Goal: Task Accomplishment & Management: Use online tool/utility

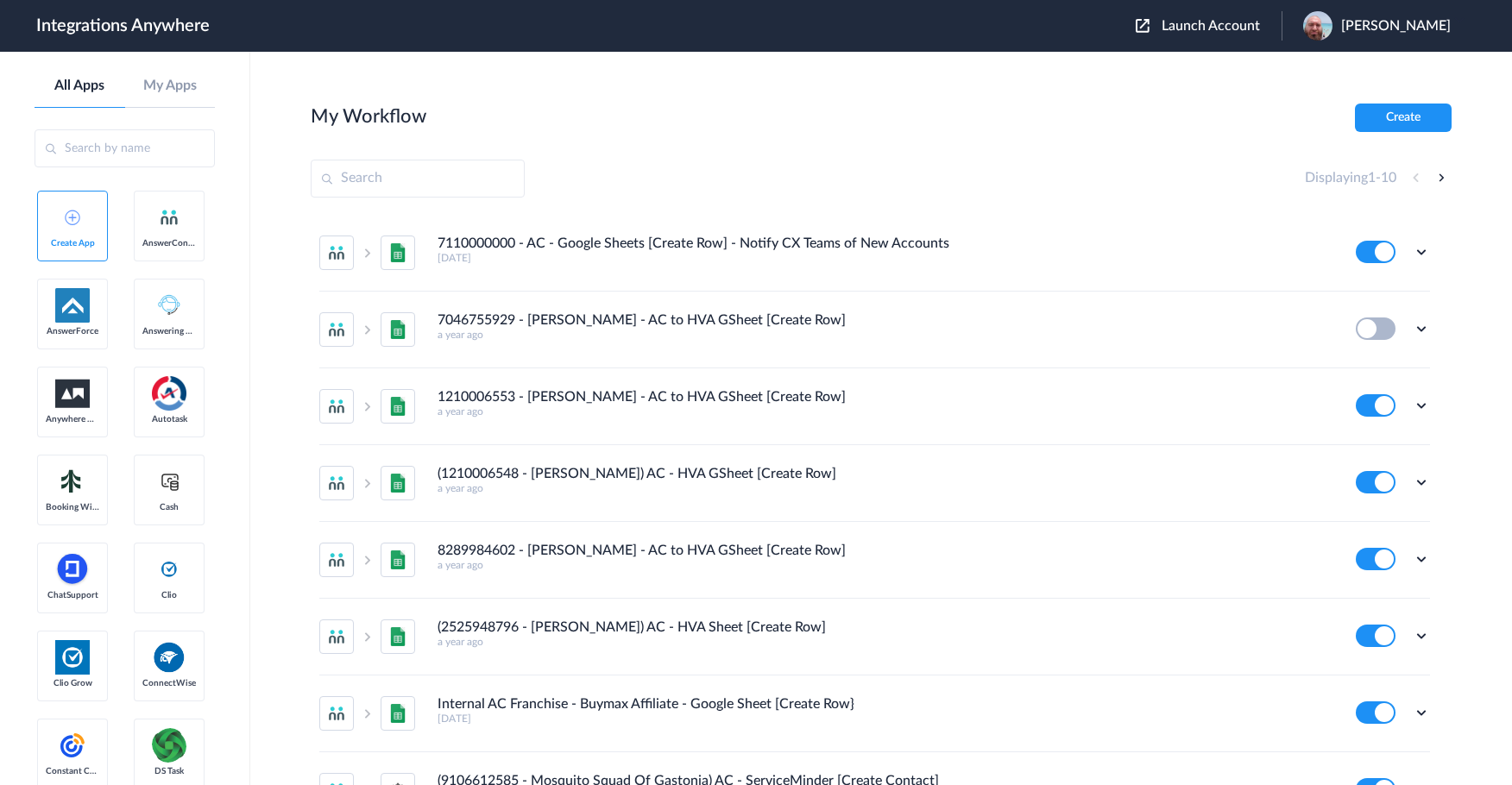
click at [1237, 22] on span "Launch Account" at bounding box center [1211, 25] width 98 height 13
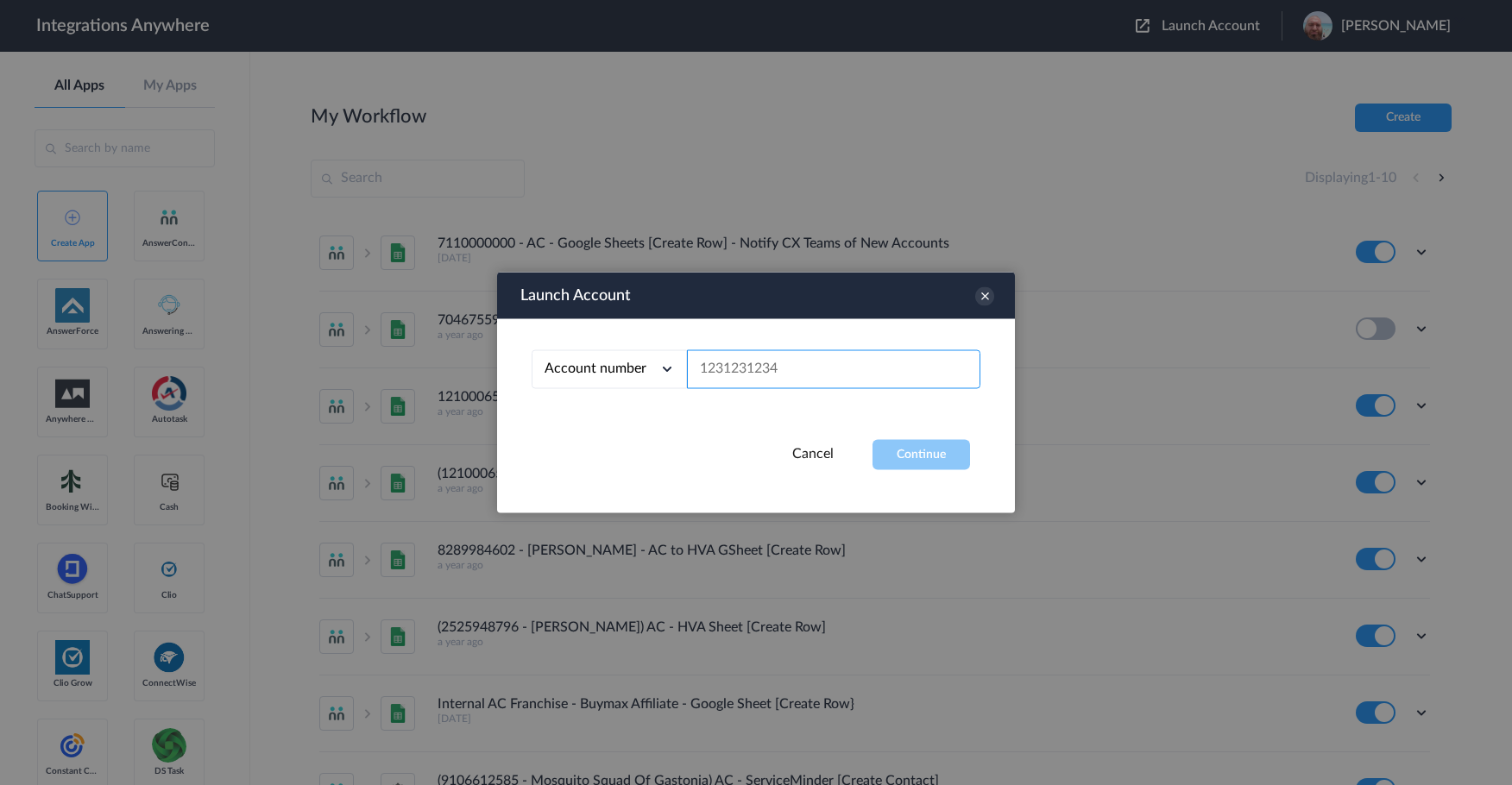
click at [700, 371] on input "text" at bounding box center [834, 370] width 293 height 39
paste input "9109060890"
type input "9109060890"
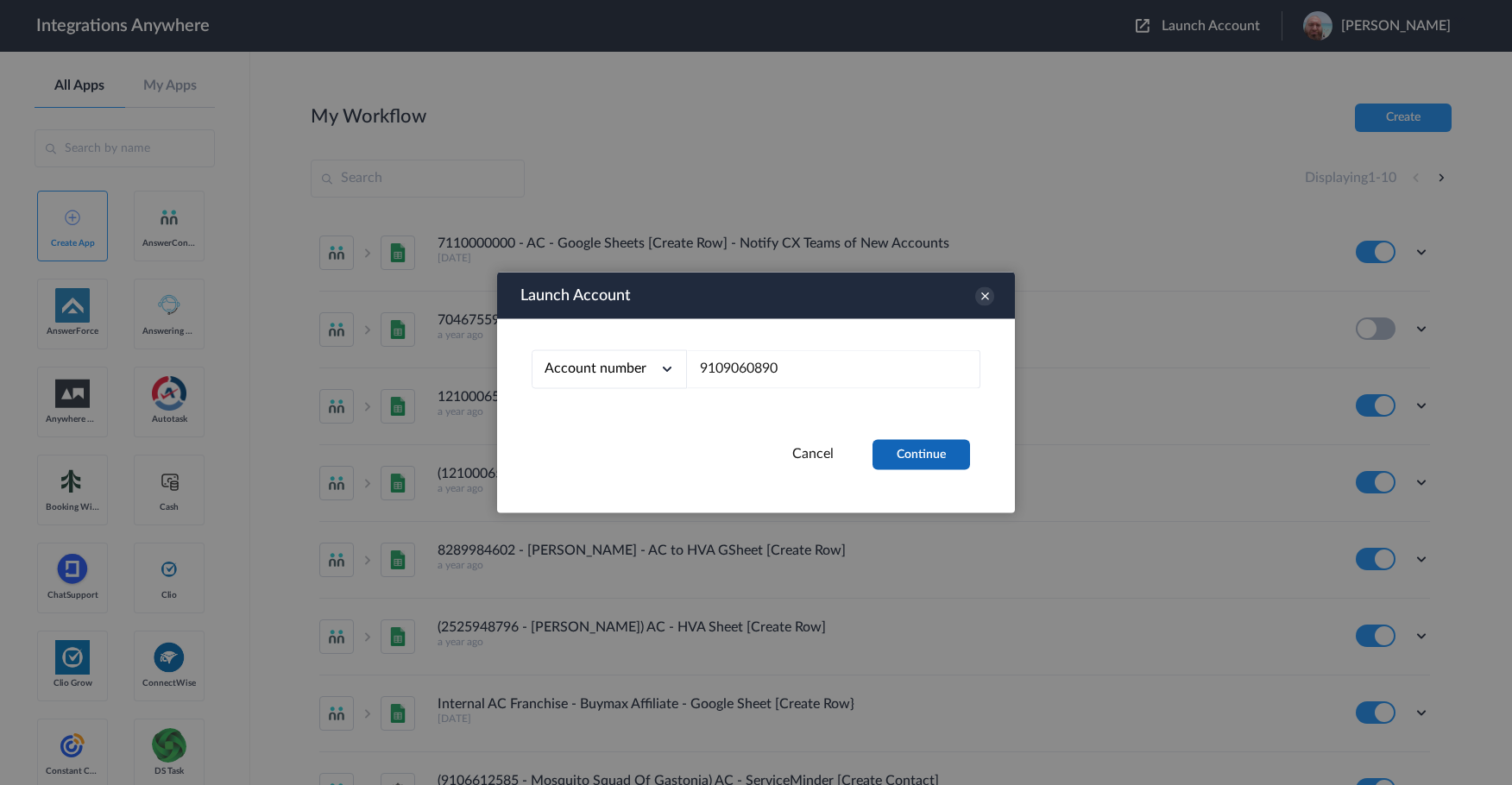
click at [939, 459] on button "Continue" at bounding box center [921, 455] width 97 height 31
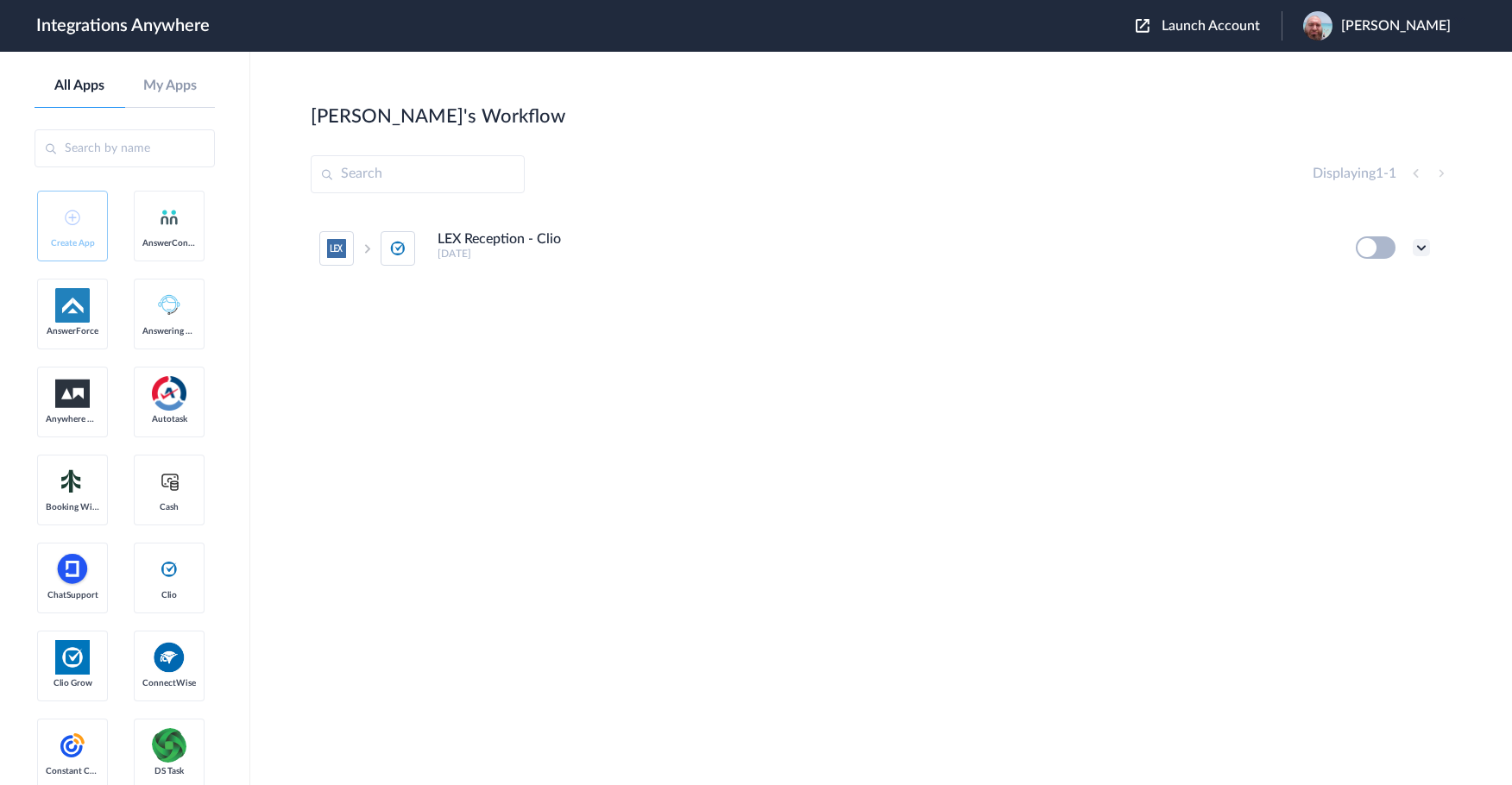
click at [1418, 251] on icon at bounding box center [1421, 247] width 17 height 17
click at [1373, 288] on li "Edit" at bounding box center [1373, 288] width 112 height 32
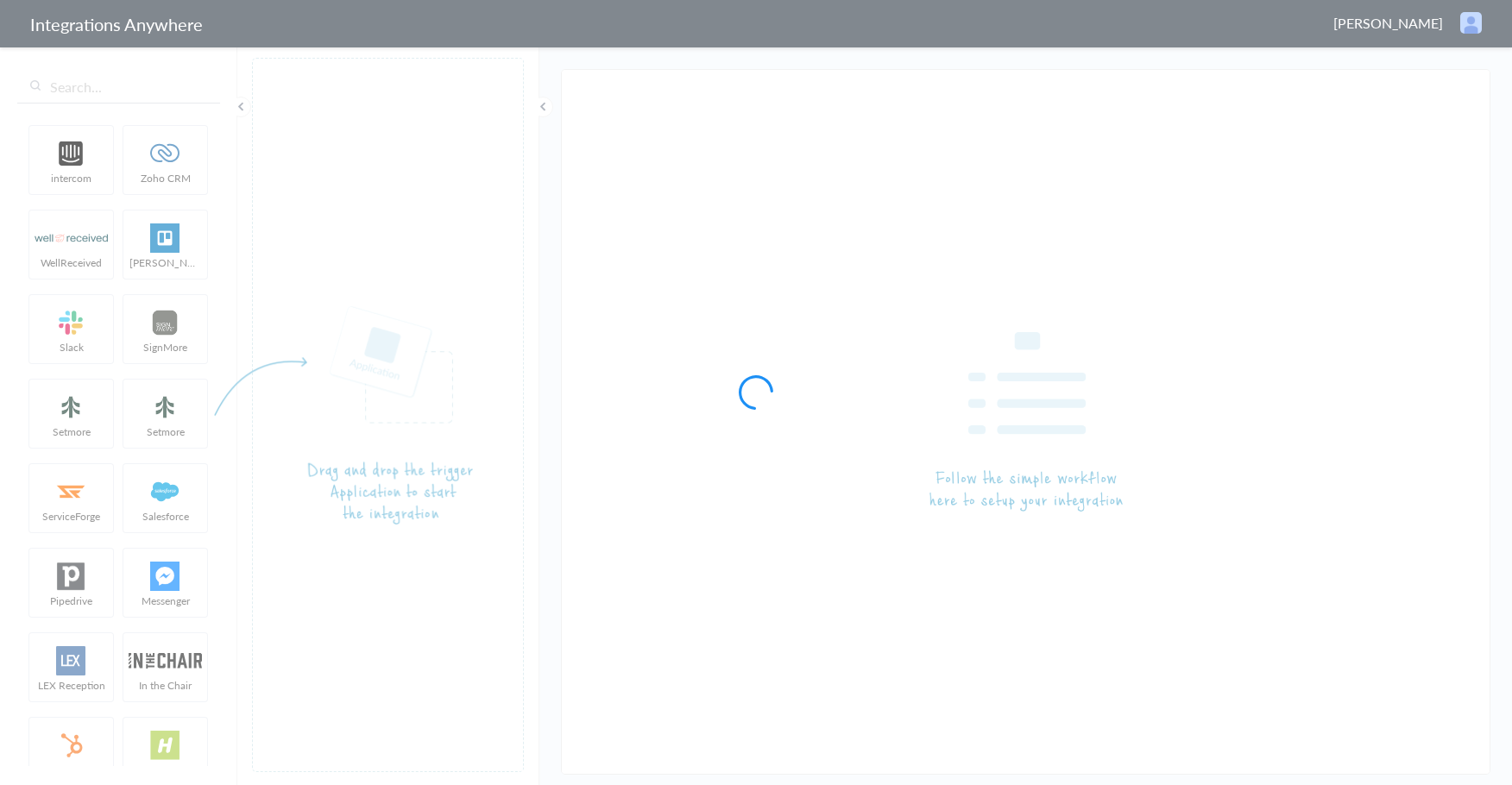
type input "LEX Reception - Clio"
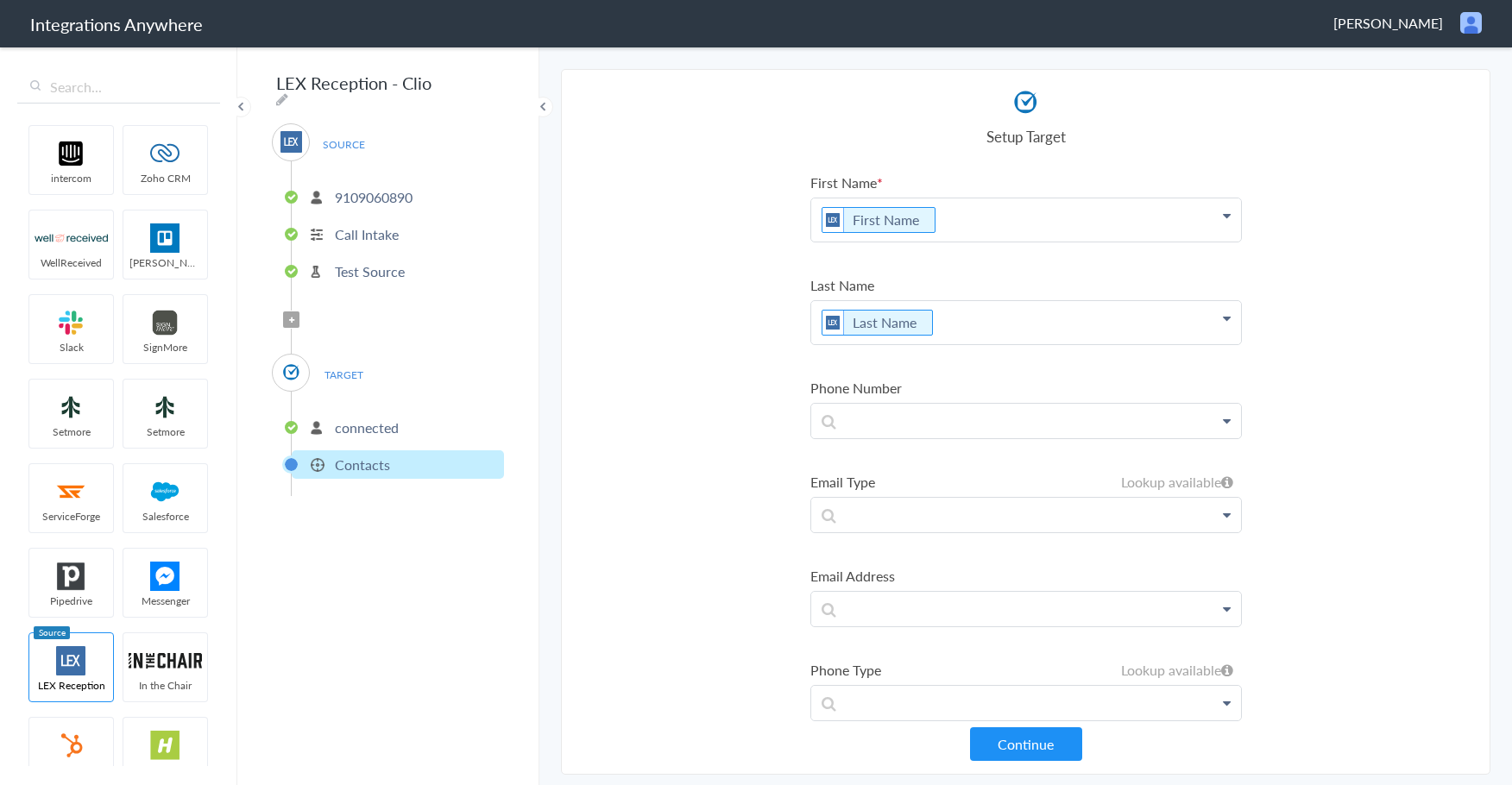
click at [367, 433] on li "connected" at bounding box center [398, 428] width 212 height 29
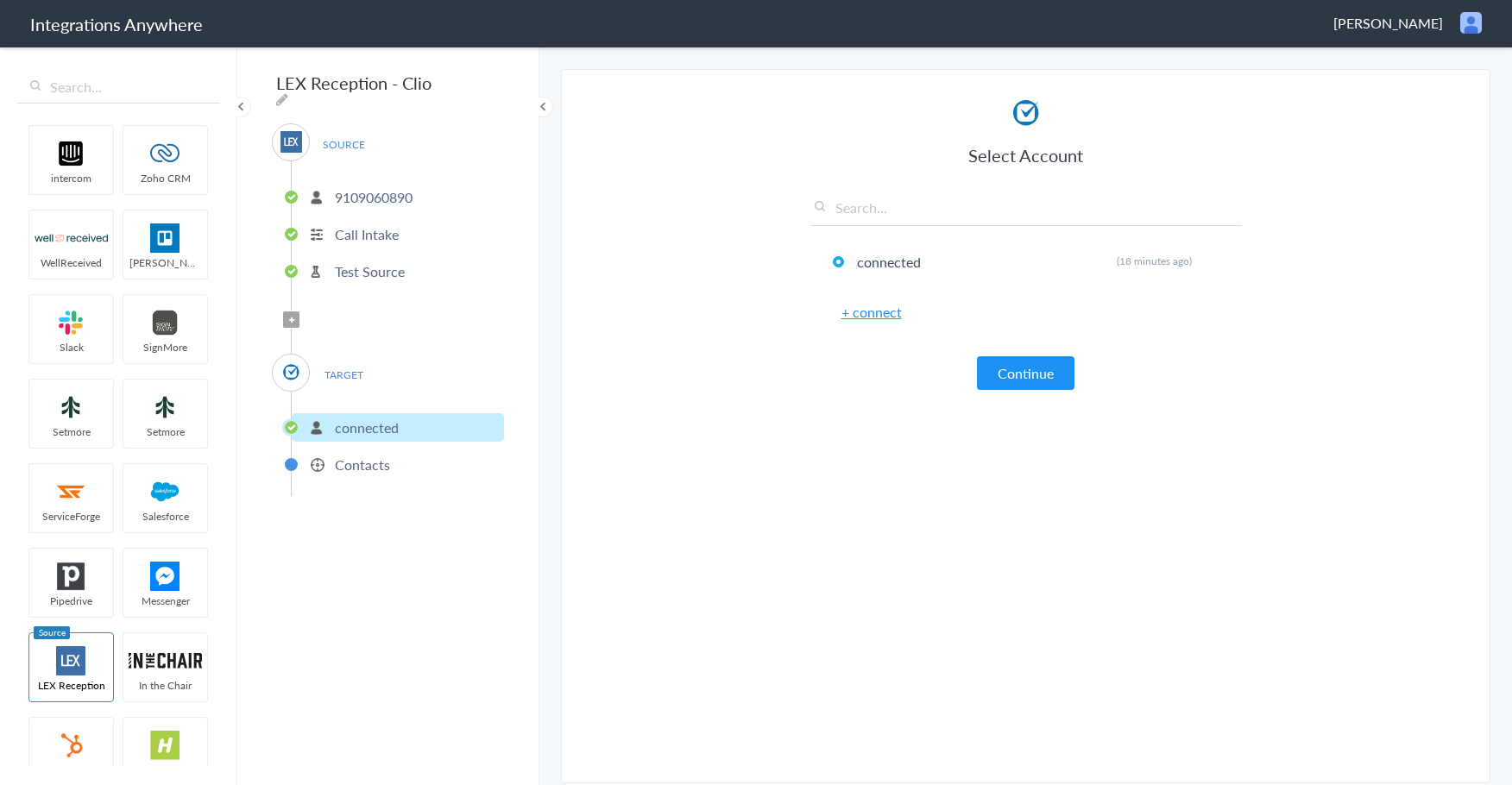
click at [357, 459] on p "Contacts" at bounding box center [362, 465] width 55 height 20
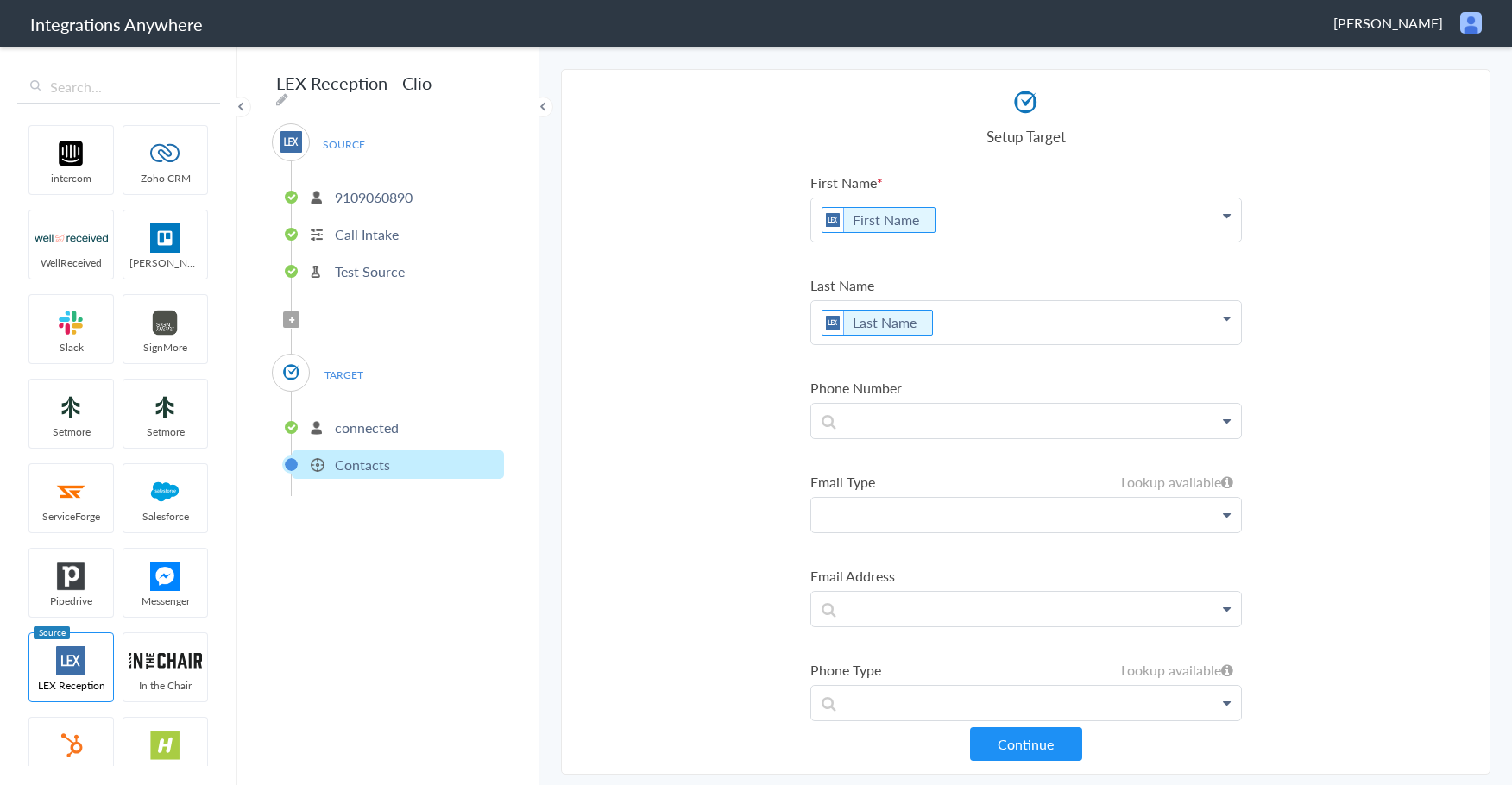
drag, startPoint x: 847, startPoint y: 515, endPoint x: 799, endPoint y: 527, distance: 49.5
click at [847, 515] on p at bounding box center [1026, 514] width 430 height 33
click at [707, 527] on section "Select Account 9109060890 Rename Delete ([DATE]) + connect Continue Setup Sourc…" at bounding box center [1026, 422] width 930 height 706
